Goal: Task Accomplishment & Management: Manage account settings

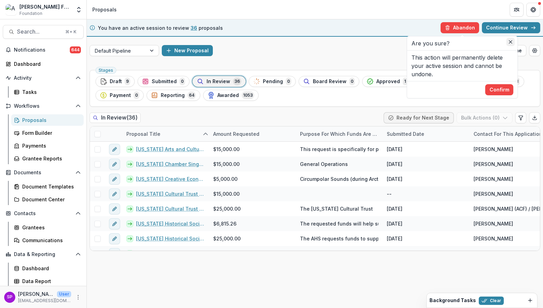
click at [507, 43] on button "Close" at bounding box center [510, 42] width 8 height 8
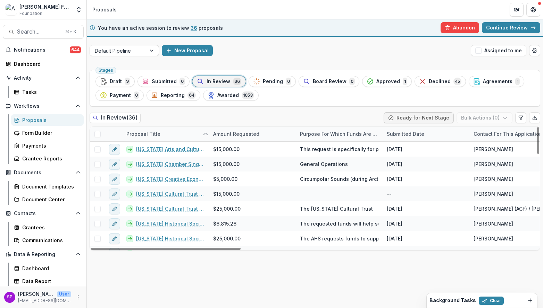
drag, startPoint x: 383, startPoint y: 131, endPoint x: 404, endPoint y: 131, distance: 20.8
click at [404, 131] on div "Submitted Date" at bounding box center [405, 133] width 46 height 7
click at [367, 135] on div "Purpose for which funds are requested" at bounding box center [339, 133] width 87 height 7
drag, startPoint x: 380, startPoint y: 131, endPoint x: 389, endPoint y: 130, distance: 9.0
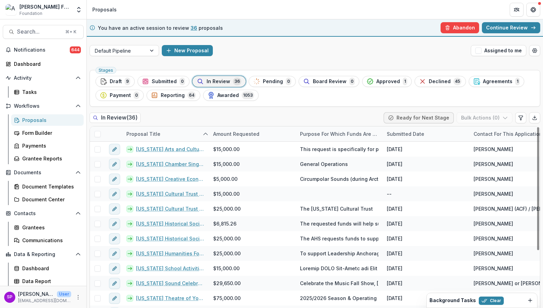
drag, startPoint x: 295, startPoint y: 136, endPoint x: 277, endPoint y: 136, distance: 18.4
drag, startPoint x: 295, startPoint y: 133, endPoint x: 271, endPoint y: 132, distance: 23.6
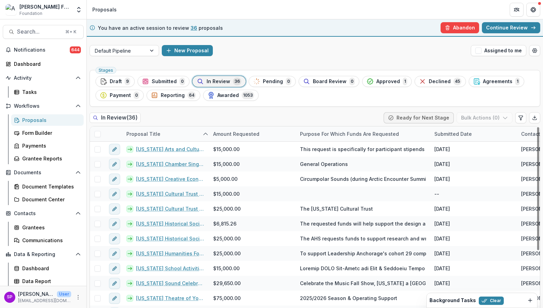
drag, startPoint x: 381, startPoint y: 133, endPoint x: 428, endPoint y: 131, distance: 47.2
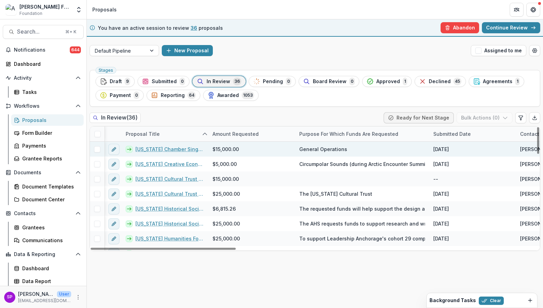
scroll to position [0, 1]
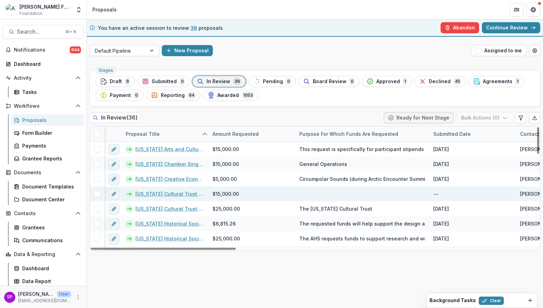
click at [318, 196] on div at bounding box center [362, 194] width 134 height 15
click at [191, 193] on link "[US_STATE] Cultural Trust - 2025 - [PERSON_NAME] Foundation Grant Application" at bounding box center [169, 193] width 69 height 7
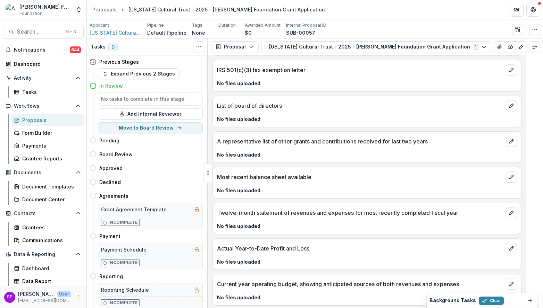
scroll to position [1485, 0]
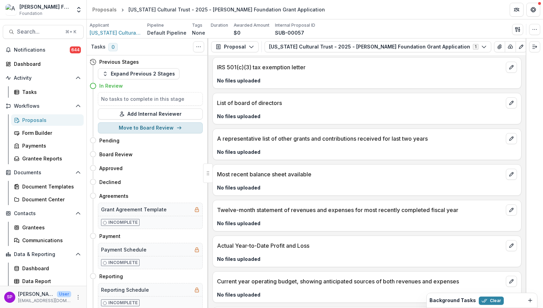
click at [138, 131] on button "Move to Board Review" at bounding box center [150, 127] width 105 height 11
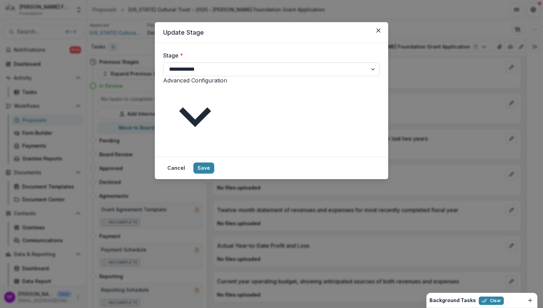
click at [192, 73] on select "**********" at bounding box center [271, 69] width 217 height 14
select select "*****"
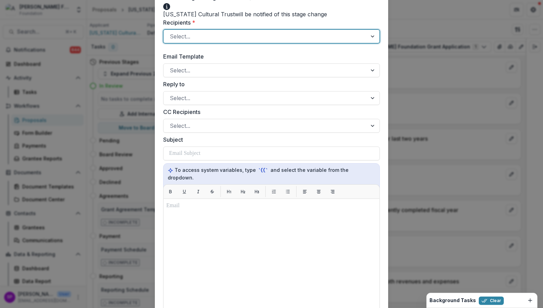
scroll to position [0, 0]
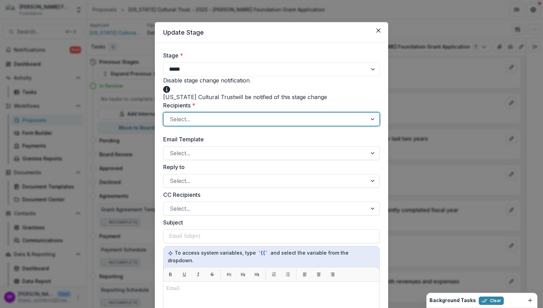
click at [250, 83] on span at bounding box center [250, 83] width 0 height 0
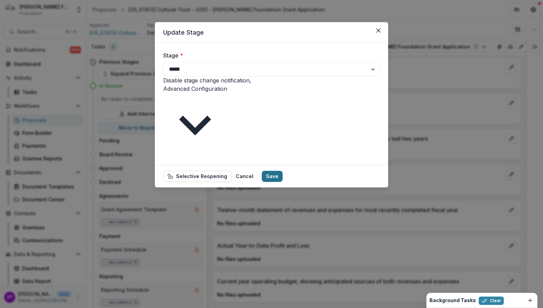
click at [282, 171] on button "Save" at bounding box center [272, 176] width 21 height 11
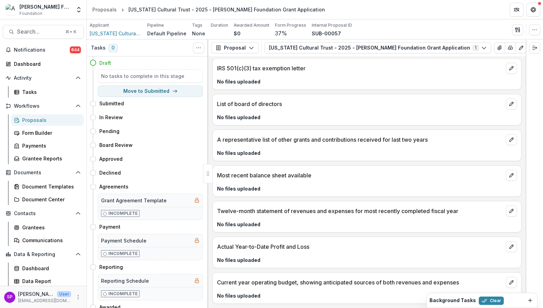
click at [43, 121] on div "Proposals" at bounding box center [50, 120] width 56 height 7
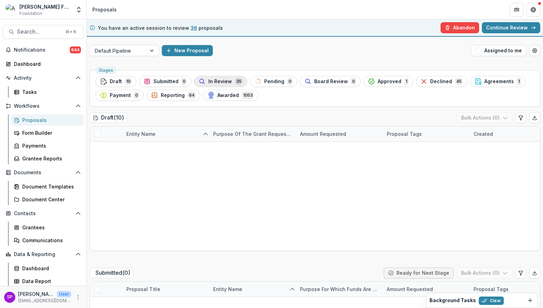
click at [213, 82] on span "In Review" at bounding box center [220, 82] width 24 height 6
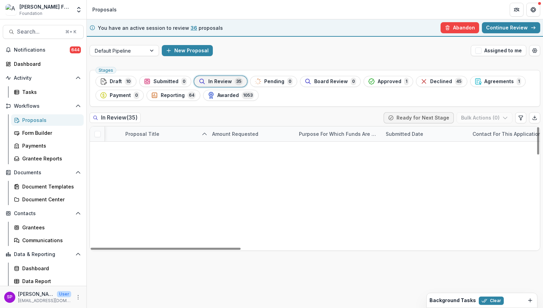
scroll to position [17, 1]
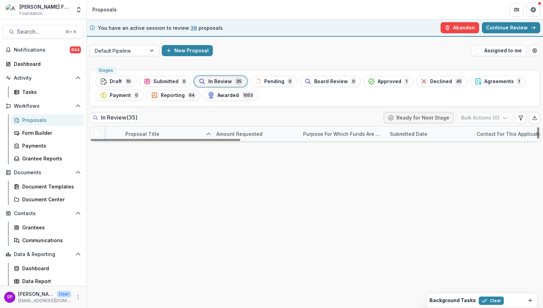
drag, startPoint x: 207, startPoint y: 136, endPoint x: 210, endPoint y: 128, distance: 8.4
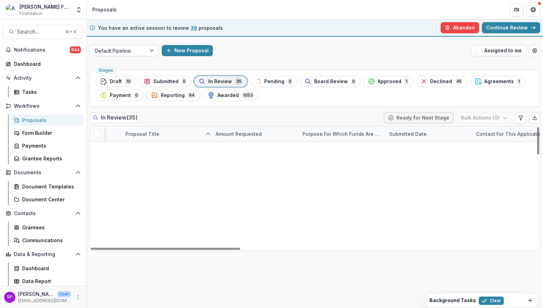
scroll to position [248, 1]
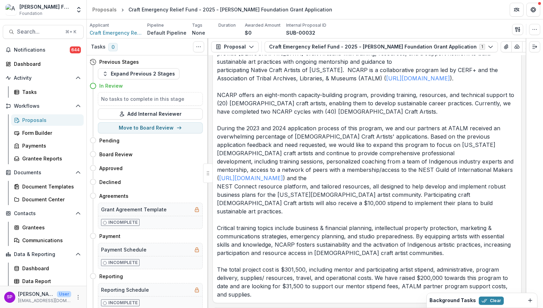
scroll to position [869, 0]
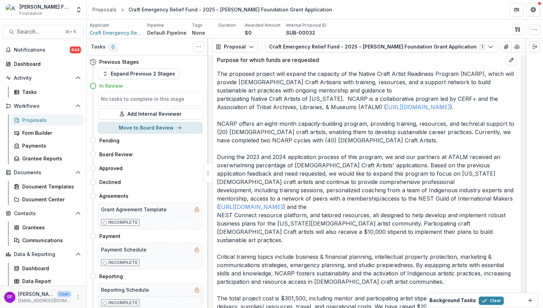
click at [173, 126] on button "Move to Board Review" at bounding box center [150, 127] width 105 height 11
select select "**********"
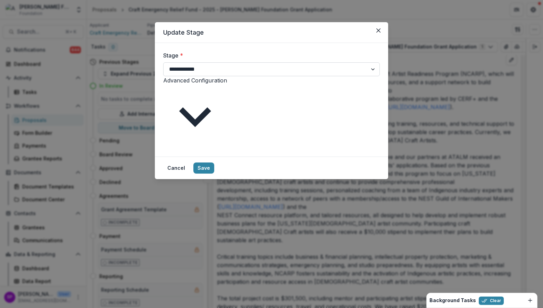
click at [189, 67] on select "**********" at bounding box center [271, 69] width 217 height 14
click at [377, 30] on icon "Close" at bounding box center [378, 30] width 4 height 4
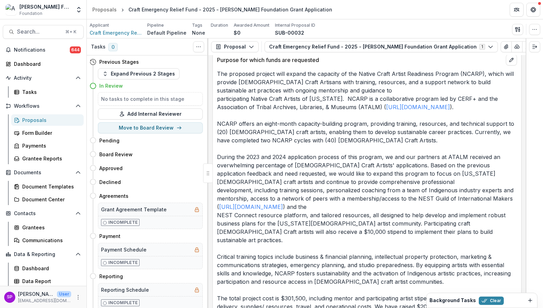
click at [48, 120] on div "Proposals" at bounding box center [50, 120] width 56 height 7
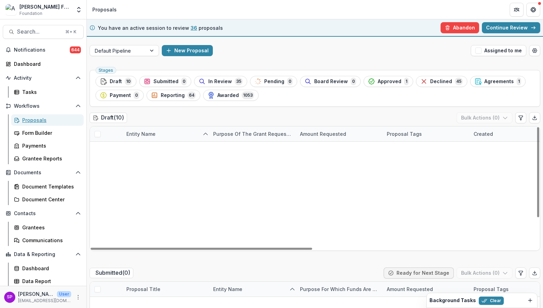
scroll to position [40, 0]
click at [212, 81] on span "In Review" at bounding box center [220, 82] width 24 height 6
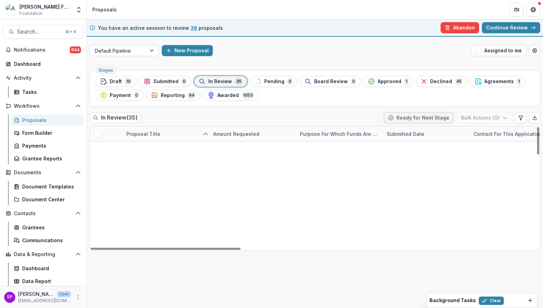
scroll to position [105, 0]
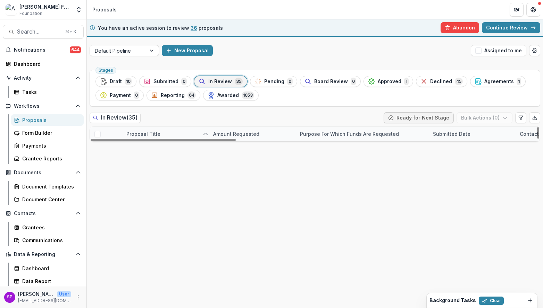
drag, startPoint x: 382, startPoint y: 133, endPoint x: 429, endPoint y: 131, distance: 47.2
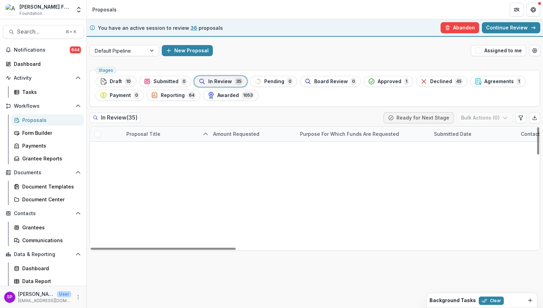
scroll to position [0, 0]
click at [500, 29] on link "Continue Review" at bounding box center [511, 27] width 58 height 11
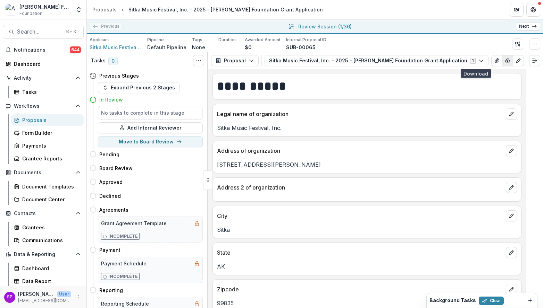
click at [504, 61] on icon "button" at bounding box center [507, 61] width 6 height 6
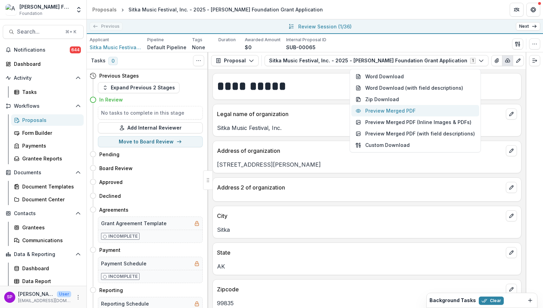
click at [416, 113] on button "Preview Merged PDF" at bounding box center [415, 110] width 128 height 11
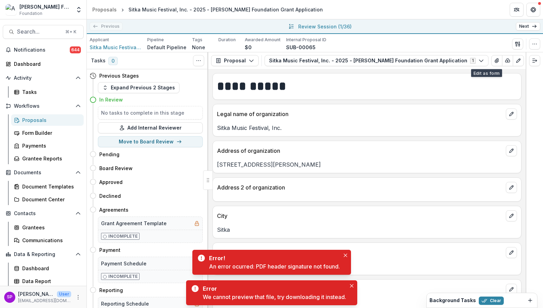
click at [473, 43] on div "Applicant Sitka Music Festival, Inc. Pipeline Default Pipeline Tags None All ta…" at bounding box center [315, 44] width 450 height 14
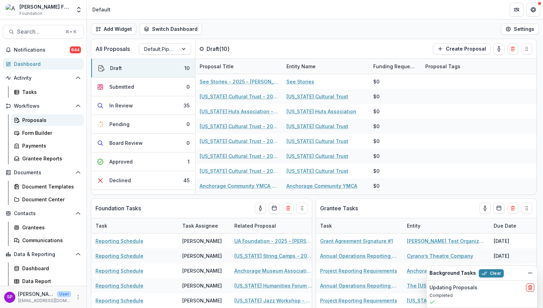
click at [35, 123] on div "Proposals" at bounding box center [50, 120] width 56 height 7
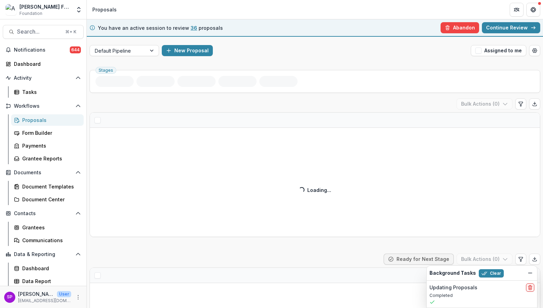
click at [513, 28] on link "Continue Review" at bounding box center [511, 27] width 58 height 11
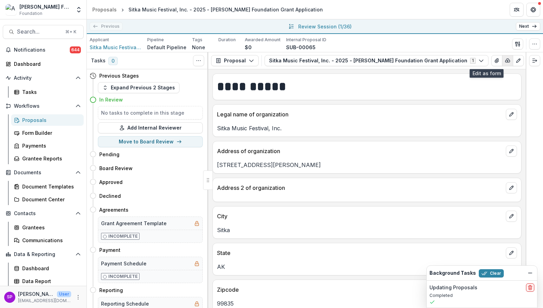
click at [505, 62] on icon "button" at bounding box center [507, 60] width 5 height 3
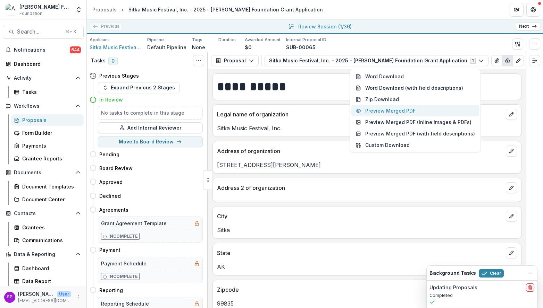
click at [444, 109] on button "Preview Merged PDF" at bounding box center [415, 110] width 128 height 11
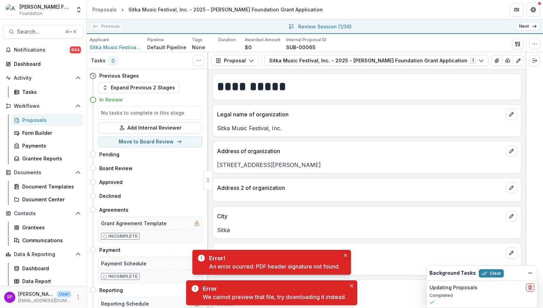
click at [347, 254] on icon "Close" at bounding box center [344, 255] width 3 height 3
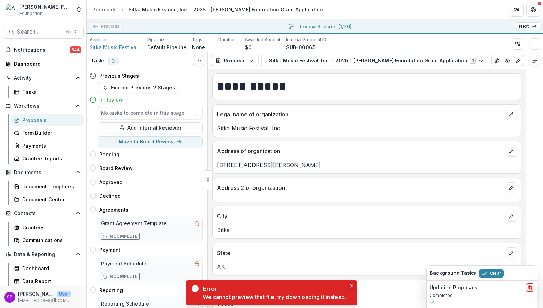
click at [353, 287] on icon "Close" at bounding box center [351, 286] width 3 height 3
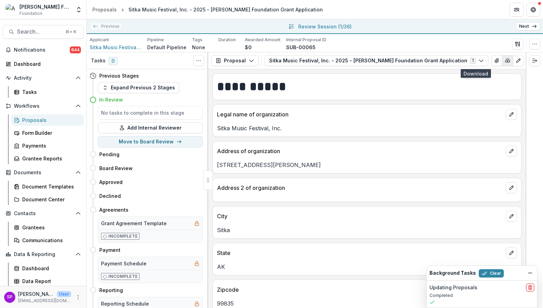
click at [504, 63] on icon "button" at bounding box center [507, 61] width 6 height 6
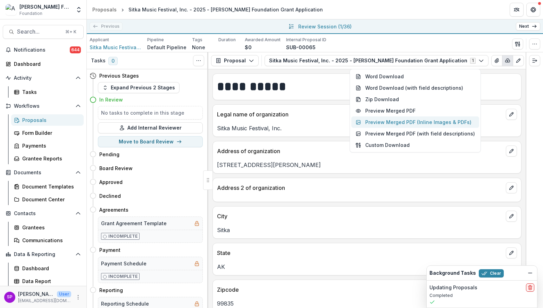
click at [419, 124] on button "Preview Merged PDF (Inline Images & PDFs)" at bounding box center [415, 122] width 128 height 11
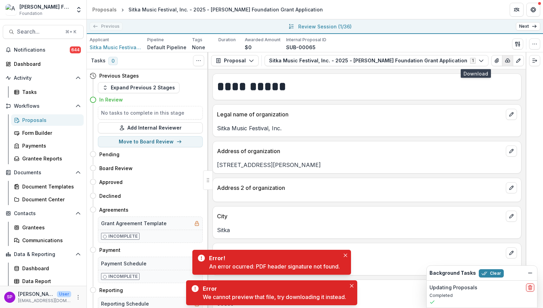
click at [504, 61] on icon "button" at bounding box center [507, 61] width 6 height 6
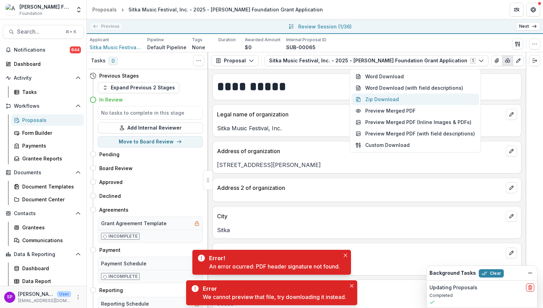
click at [431, 97] on button "Zip Download" at bounding box center [415, 99] width 128 height 11
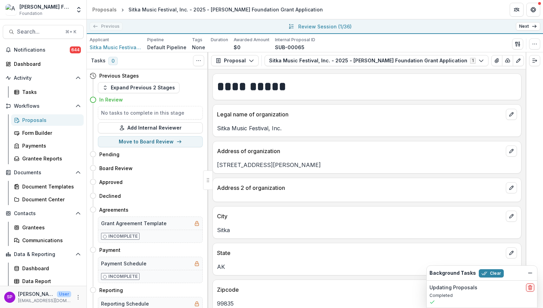
click at [527, 28] on link "Next" at bounding box center [528, 26] width 24 height 8
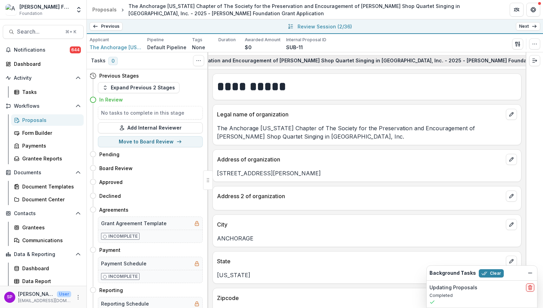
scroll to position [0, 247]
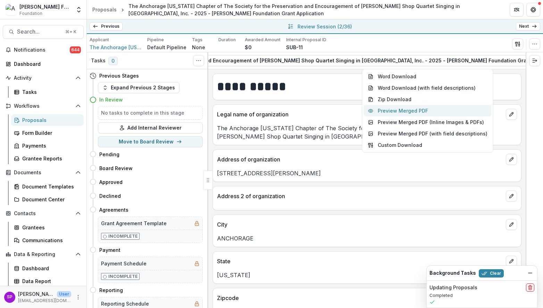
click at [417, 111] on button "Preview Merged PDF" at bounding box center [428, 110] width 128 height 11
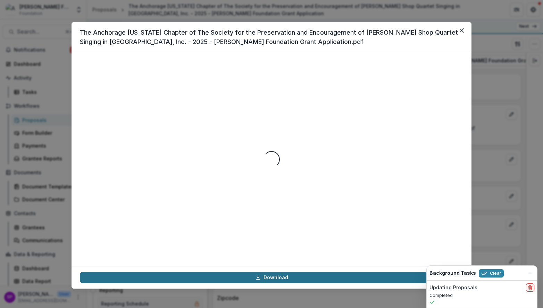
click at [299, 279] on link "Download" at bounding box center [271, 277] width 383 height 11
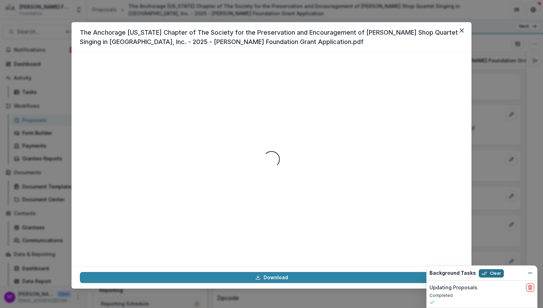
click at [485, 272] on button "Clear" at bounding box center [490, 274] width 25 height 8
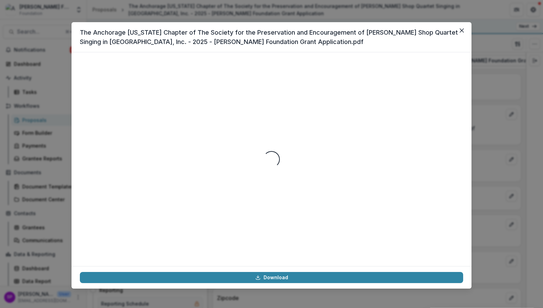
click at [383, 215] on div "Loading..." at bounding box center [271, 159] width 383 height 197
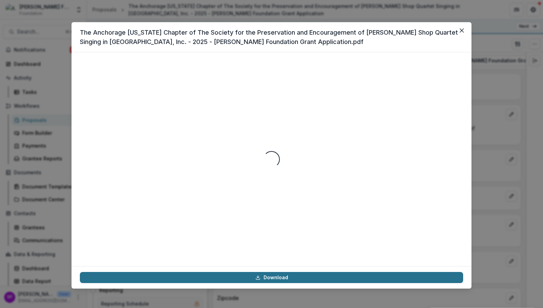
click at [359, 278] on link "Download" at bounding box center [271, 277] width 383 height 11
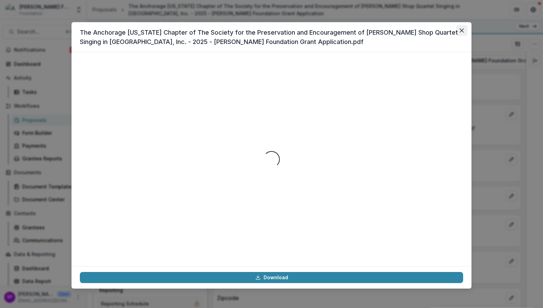
click at [460, 30] on icon "Close" at bounding box center [461, 30] width 4 height 4
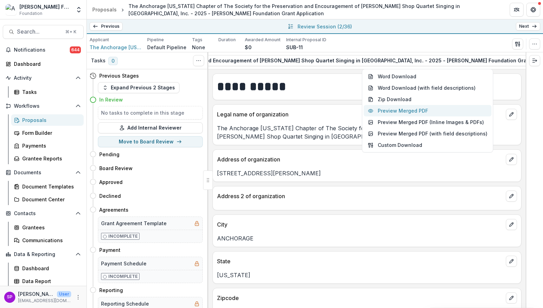
click at [417, 110] on button "Preview Merged PDF" at bounding box center [428, 110] width 128 height 11
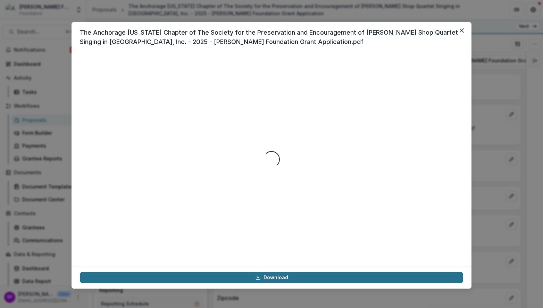
click at [342, 281] on link "Download" at bounding box center [271, 277] width 383 height 11
